Goal: Navigation & Orientation: Find specific page/section

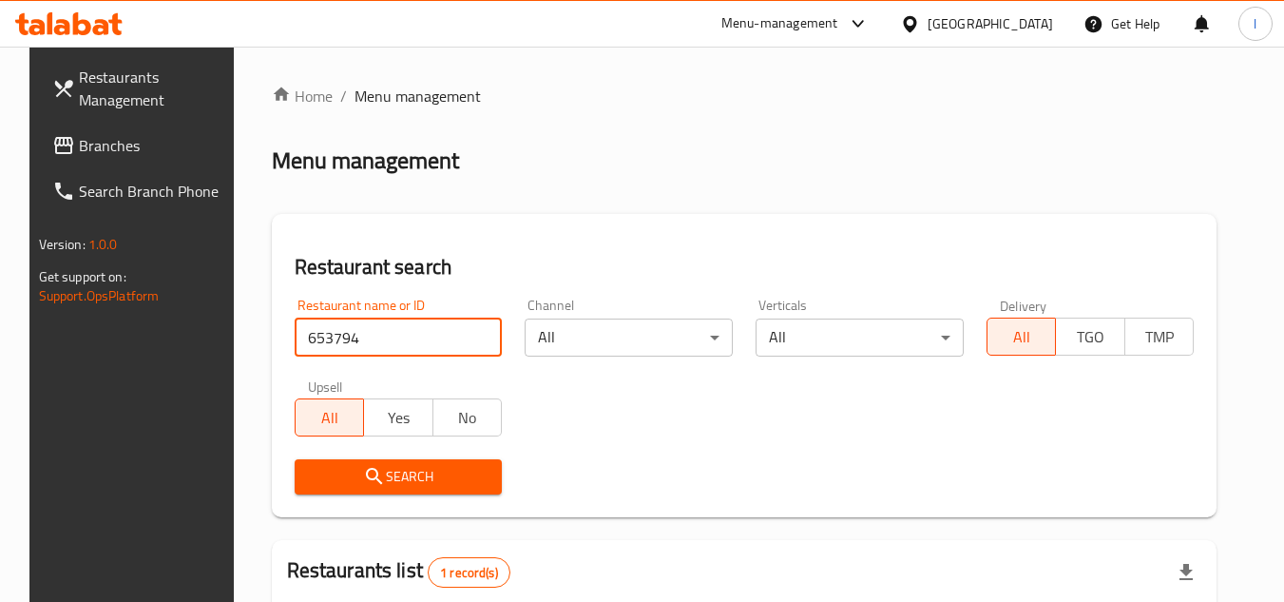
scroll to position [246, 0]
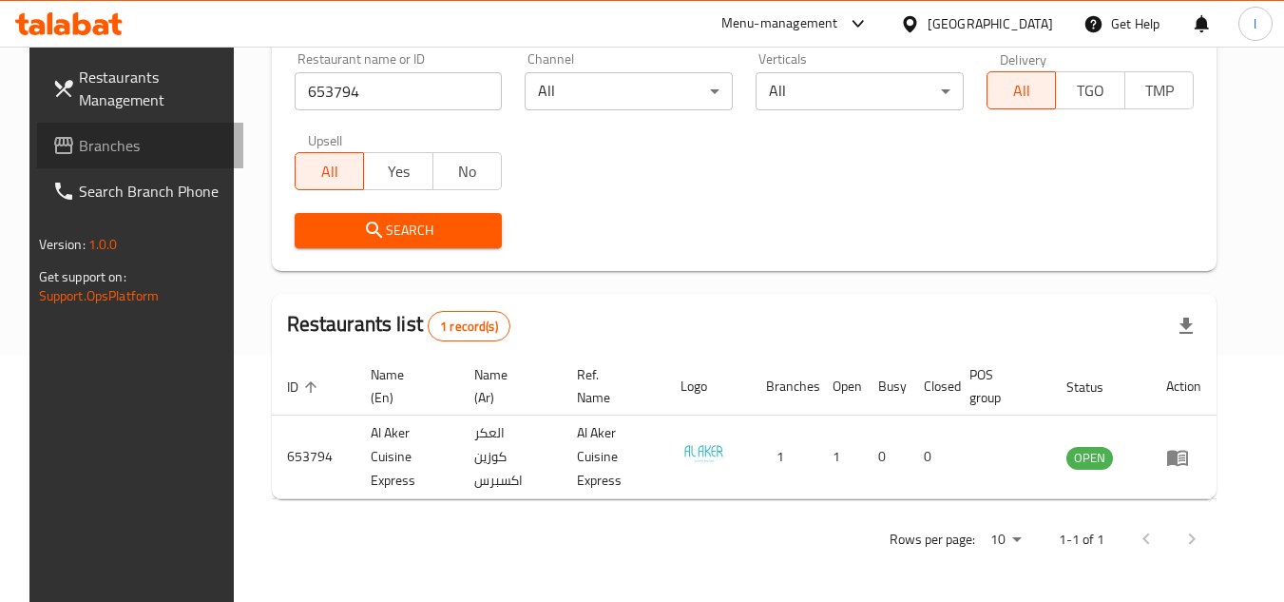
click at [128, 138] on span "Branches" at bounding box center [154, 145] width 150 height 23
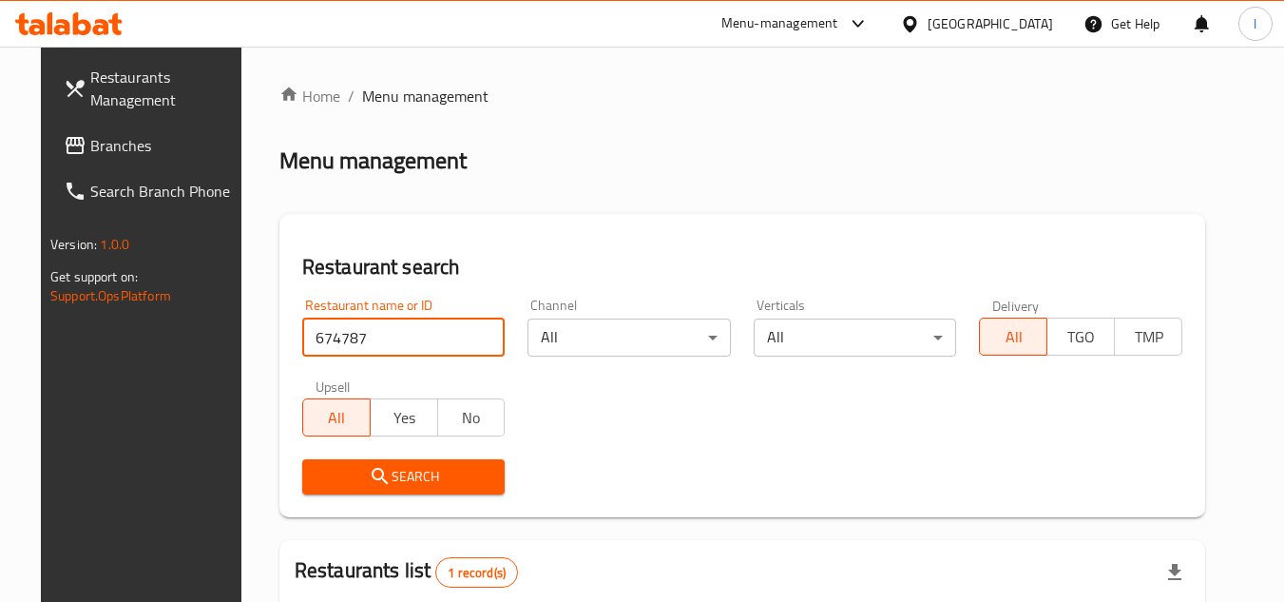
scroll to position [190, 0]
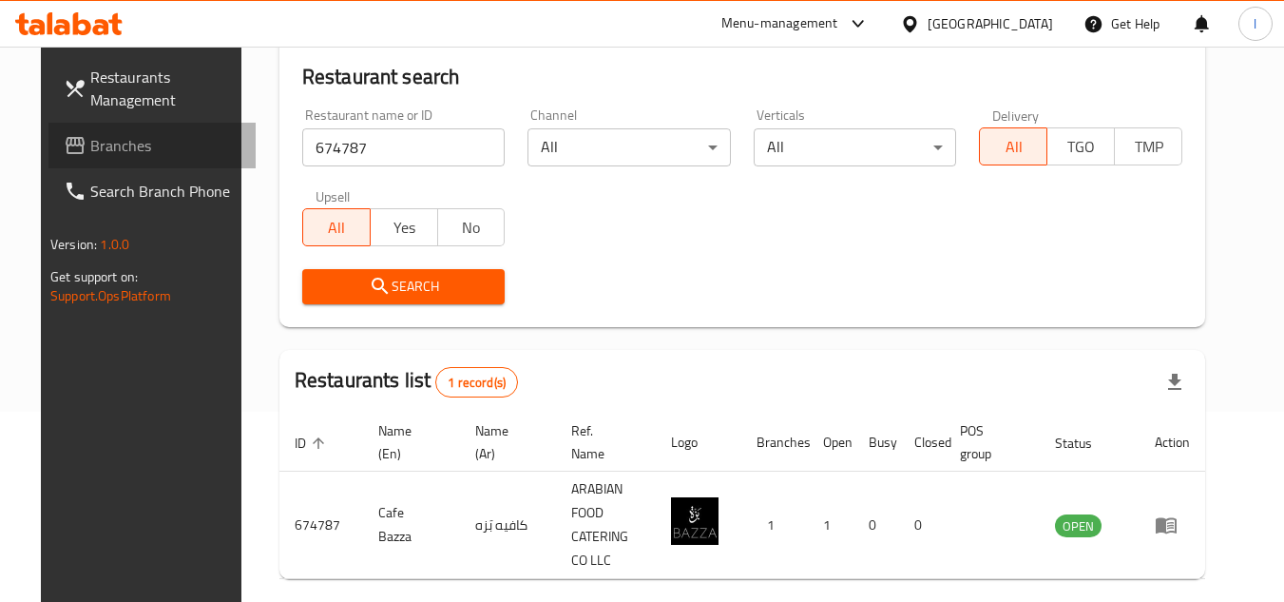
click at [118, 135] on span "Branches" at bounding box center [165, 145] width 150 height 23
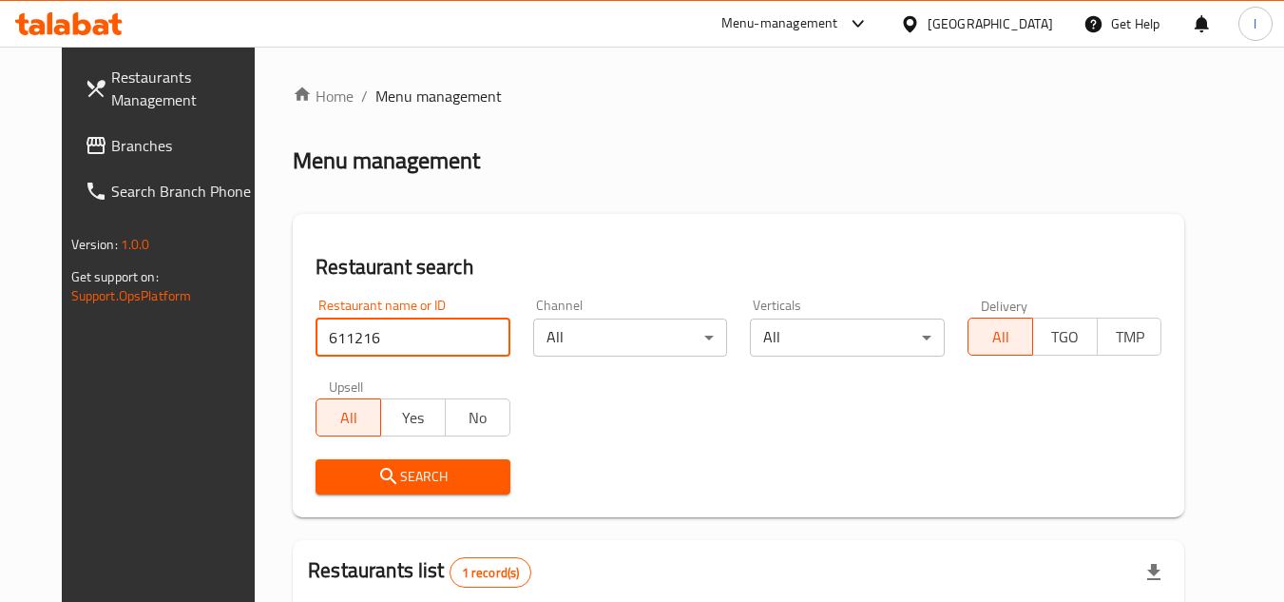
scroll to position [230, 0]
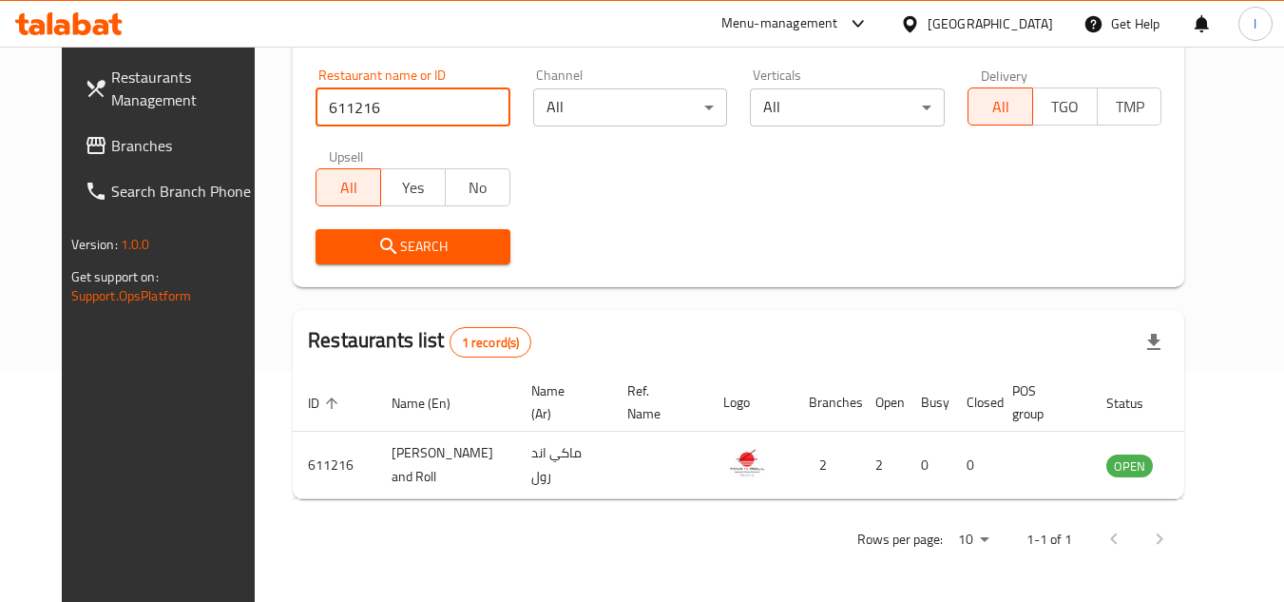
drag, startPoint x: 0, startPoint y: 0, endPoint x: 128, endPoint y: 152, distance: 199.0
click at [128, 152] on span "Branches" at bounding box center [186, 145] width 150 height 23
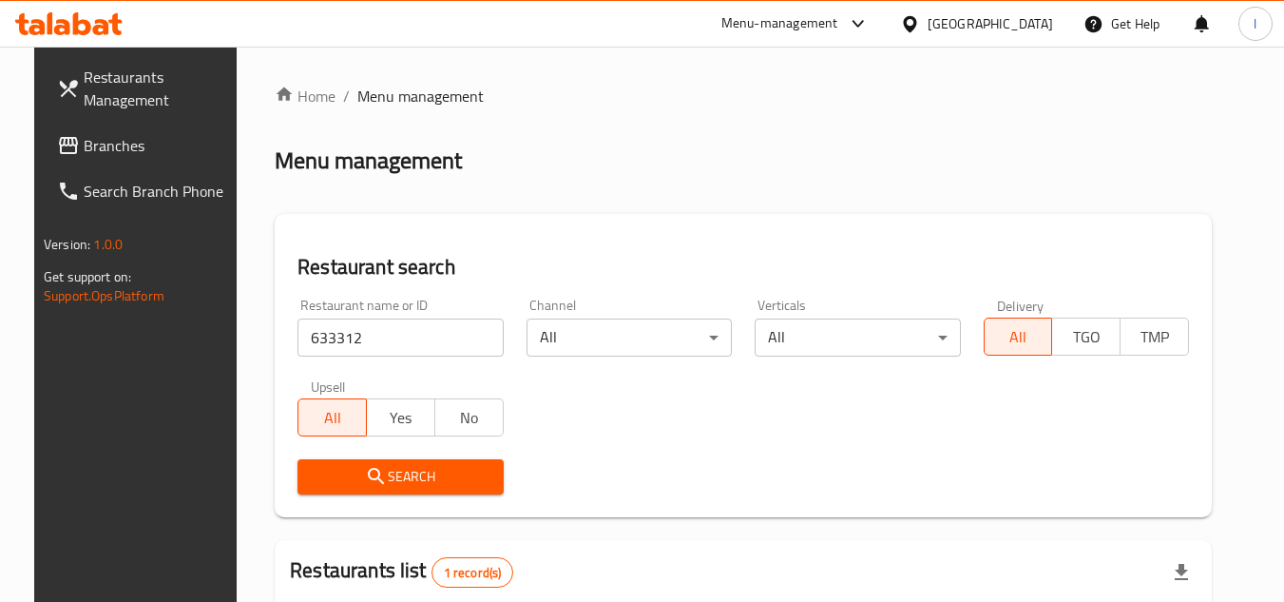
scroll to position [246, 0]
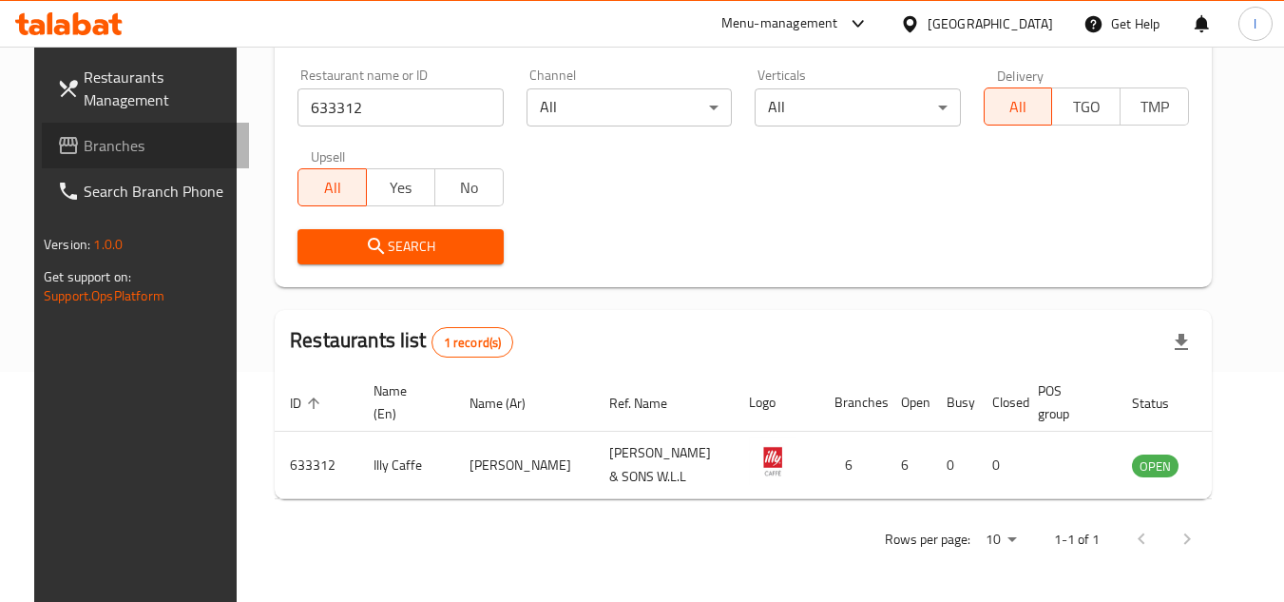
click at [154, 149] on span "Branches" at bounding box center [159, 145] width 150 height 23
